Goal: Information Seeking & Learning: Learn about a topic

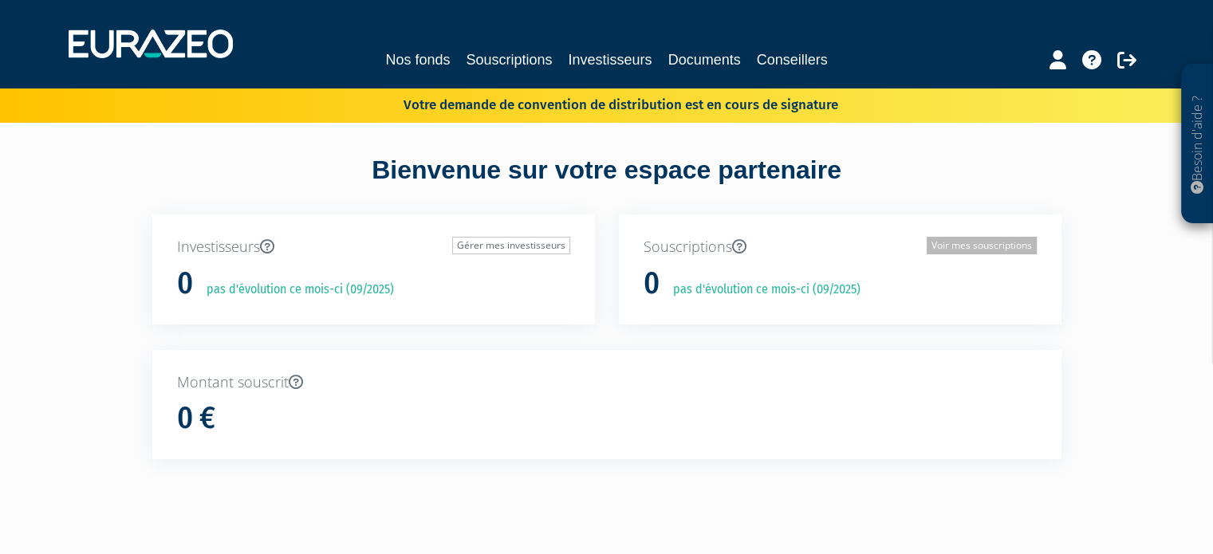
click at [948, 242] on link "Voir mes souscriptions" at bounding box center [982, 246] width 110 height 18
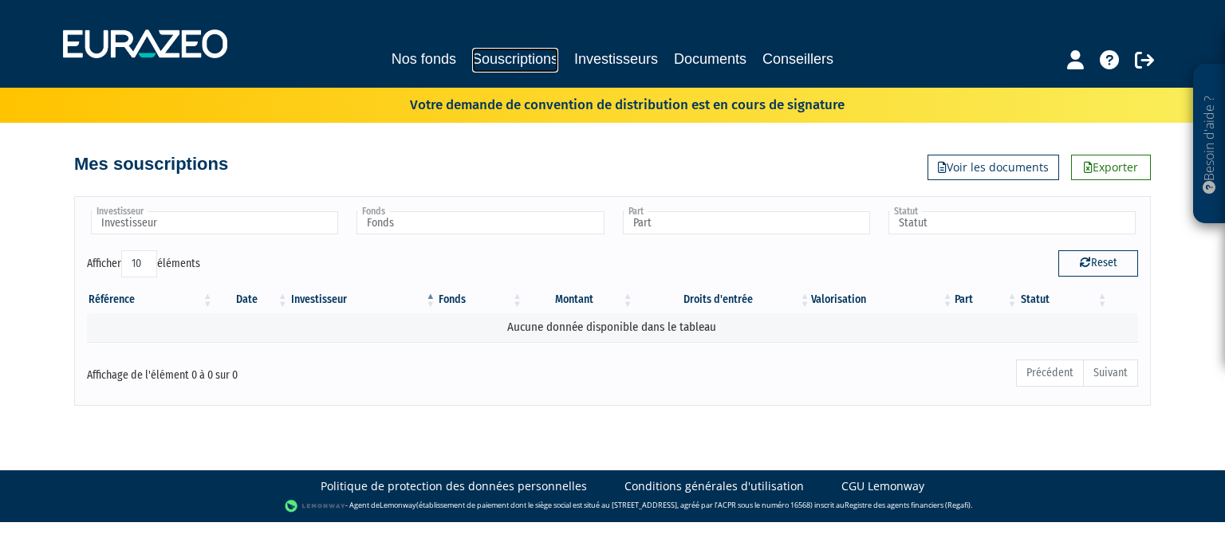
click at [531, 54] on link "Souscriptions" at bounding box center [515, 60] width 86 height 25
click at [611, 57] on link "Investisseurs" at bounding box center [616, 59] width 84 height 22
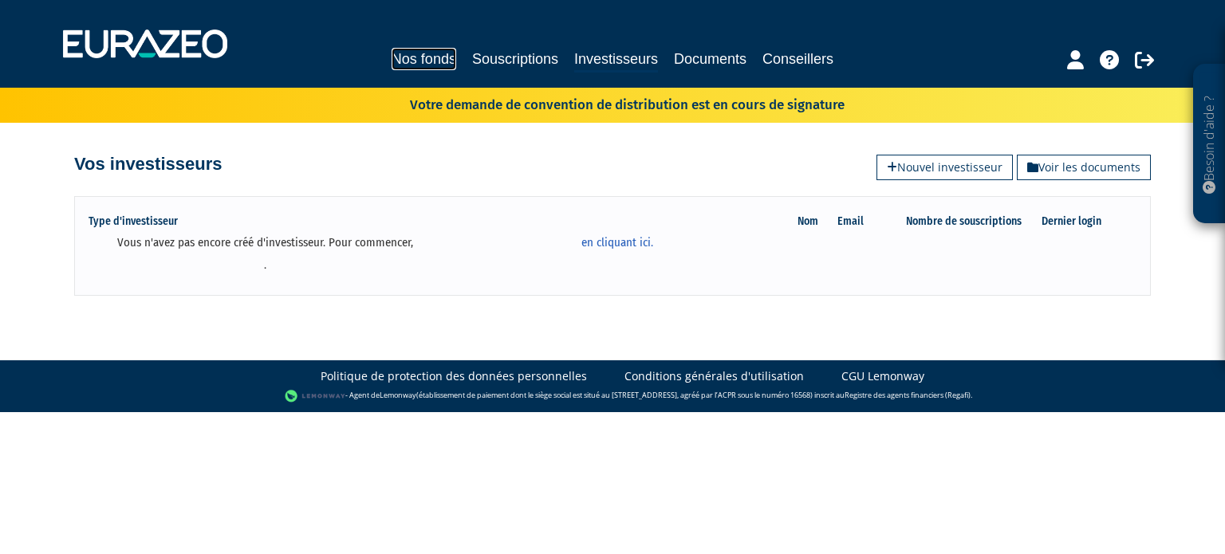
click at [404, 64] on link "Nos fonds" at bounding box center [424, 59] width 65 height 22
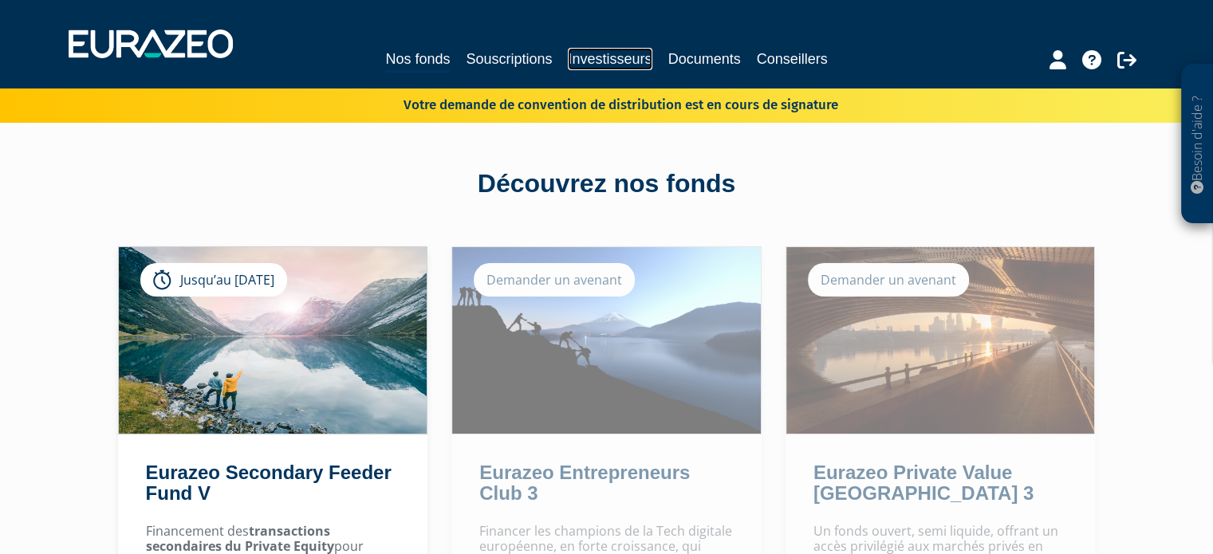
click at [623, 57] on link "Investisseurs" at bounding box center [610, 59] width 84 height 22
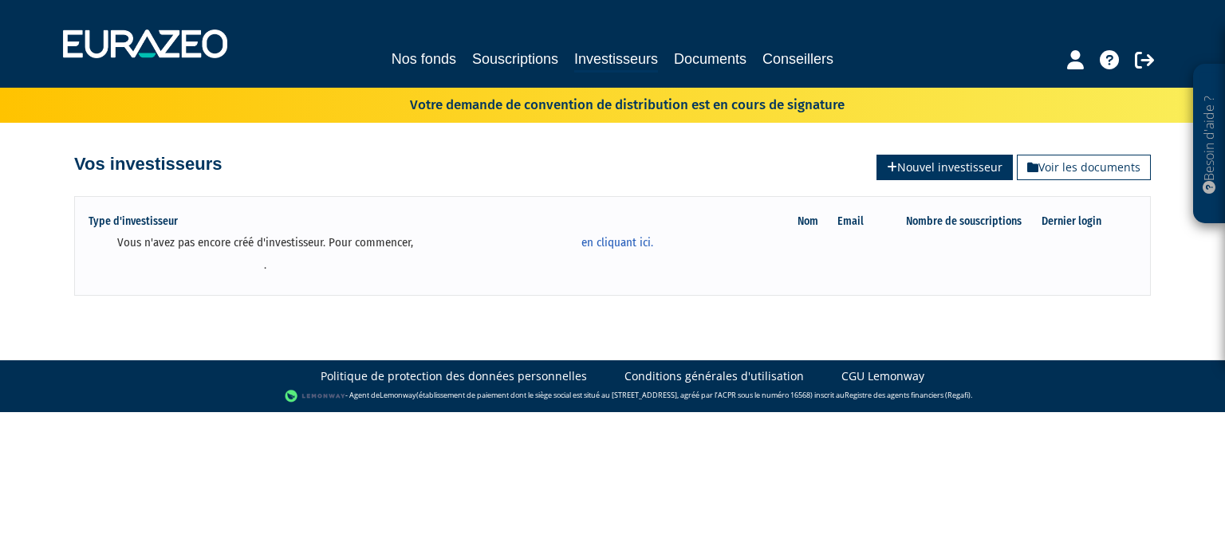
click at [968, 162] on link "Nouvel investisseur" at bounding box center [944, 168] width 136 height 26
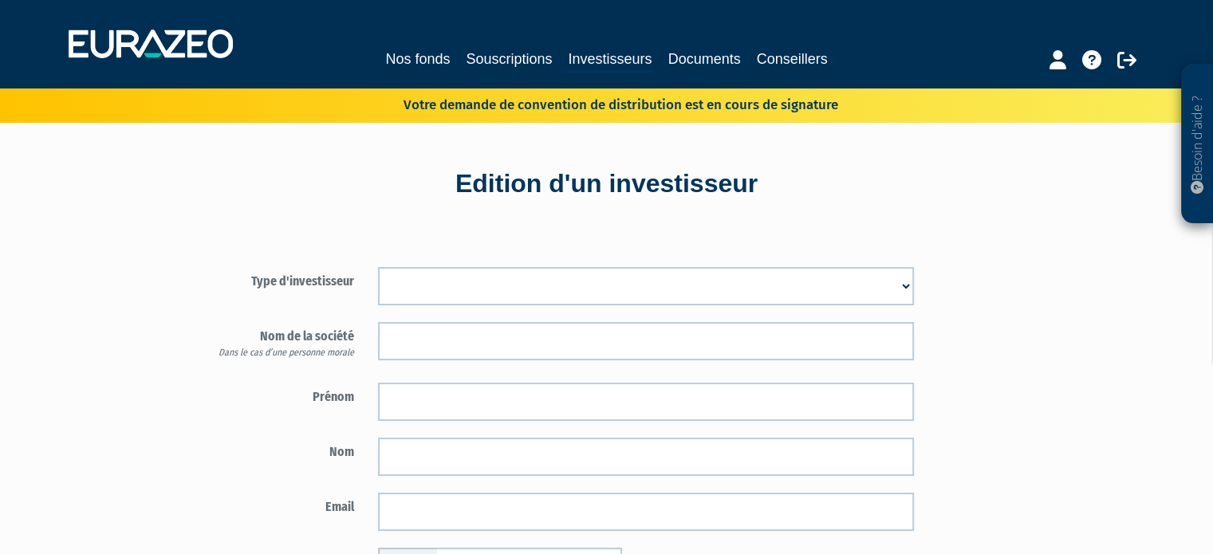
click at [819, 281] on select "Mr [PERSON_NAME] Société" at bounding box center [646, 286] width 536 height 38
click at [250, 244] on div "Type d'investisseur Mr [PERSON_NAME] Société Prénom Nom Email Téléphone" at bounding box center [530, 516] width 700 height 581
click at [613, 55] on link "Investisseurs" at bounding box center [610, 60] width 84 height 25
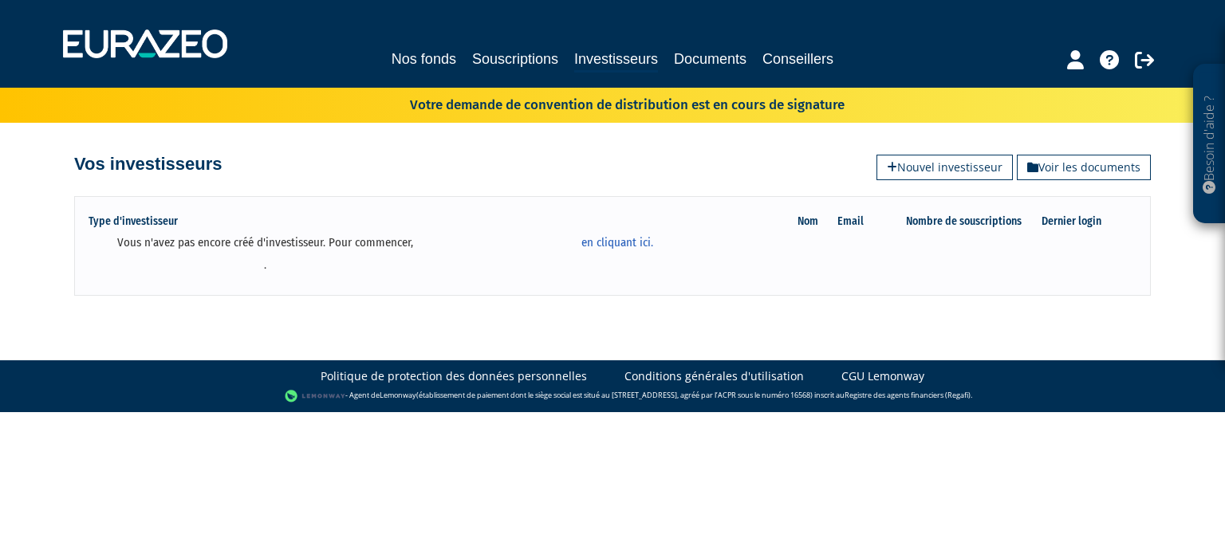
click at [390, 56] on div "Nos fonds Souscriptions Investisseurs Documents Conseillers" at bounding box center [612, 60] width 749 height 25
click at [430, 65] on link "Nos fonds" at bounding box center [424, 59] width 65 height 22
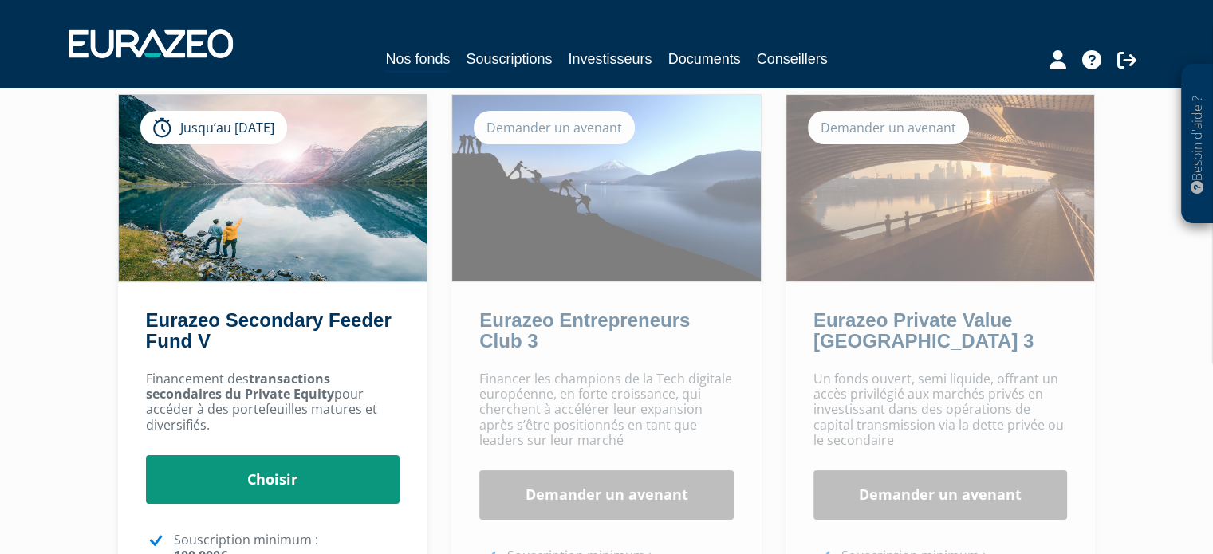
scroll to position [159, 0]
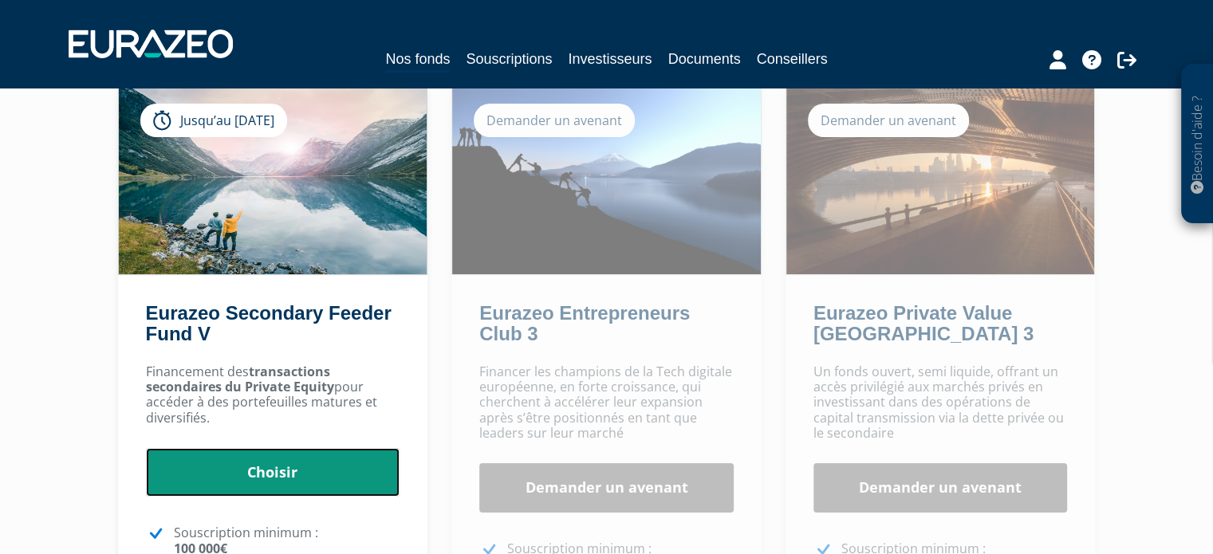
click at [281, 469] on link "Choisir" at bounding box center [273, 472] width 254 height 49
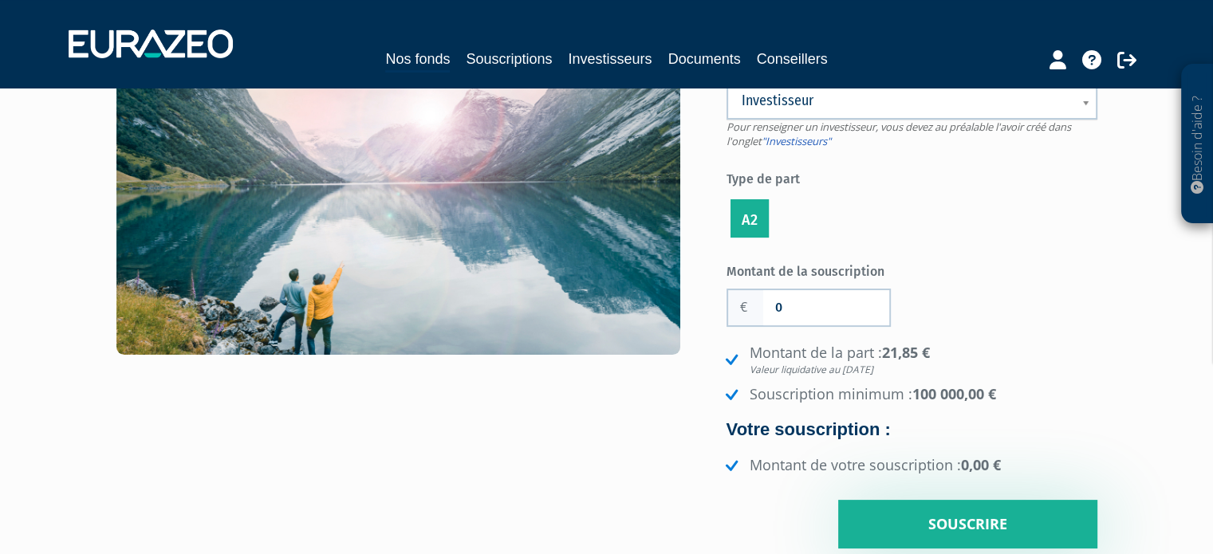
scroll to position [239, 0]
